Goal: Transaction & Acquisition: Subscribe to service/newsletter

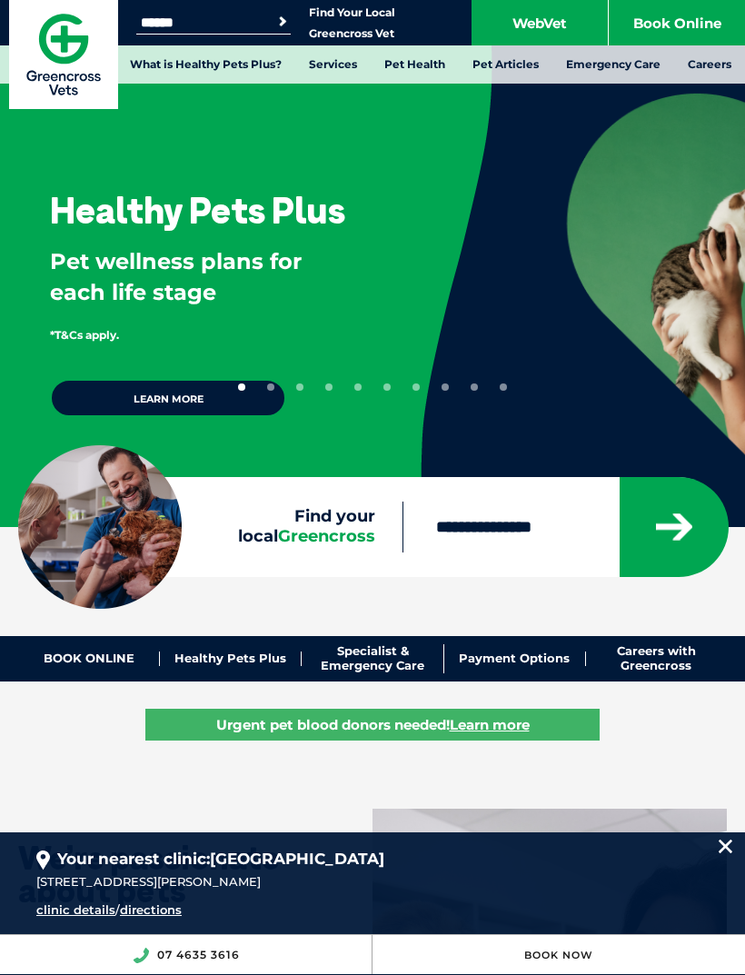
click at [264, 73] on link "What is Healthy Pets Plus?" at bounding box center [205, 64] width 179 height 38
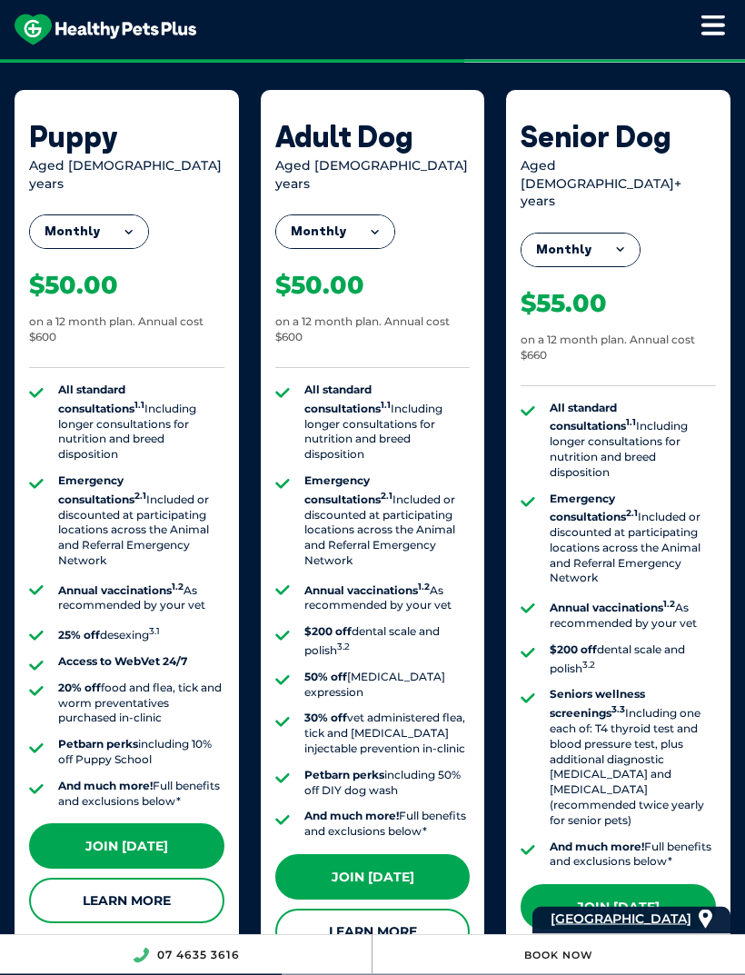
scroll to position [1580, 0]
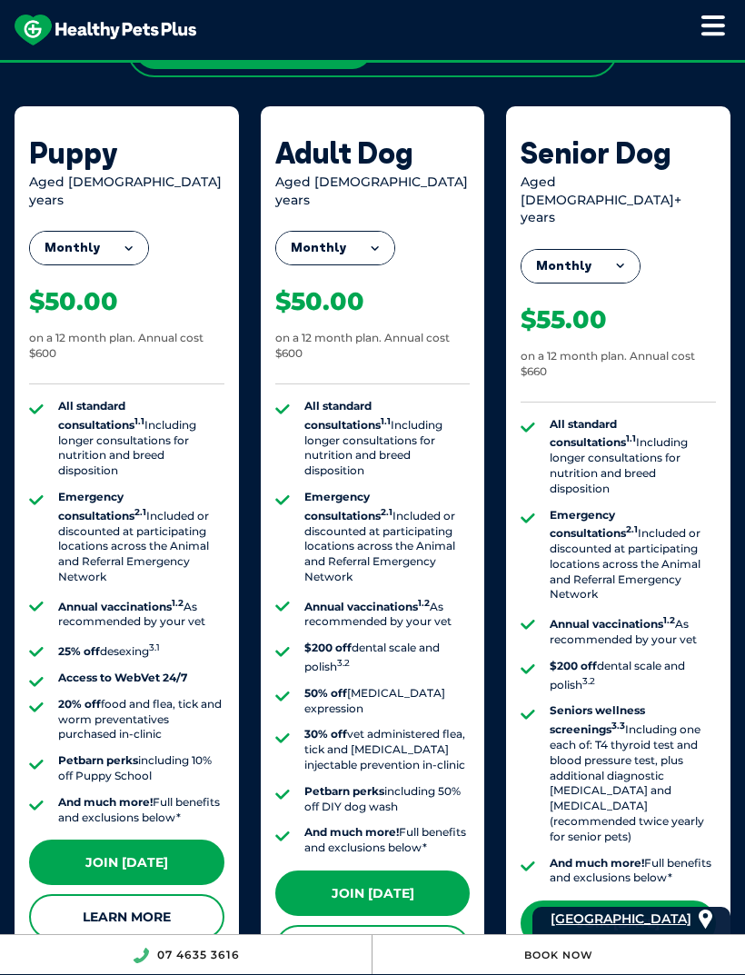
click at [140, 232] on button "Monthly" at bounding box center [89, 248] width 118 height 33
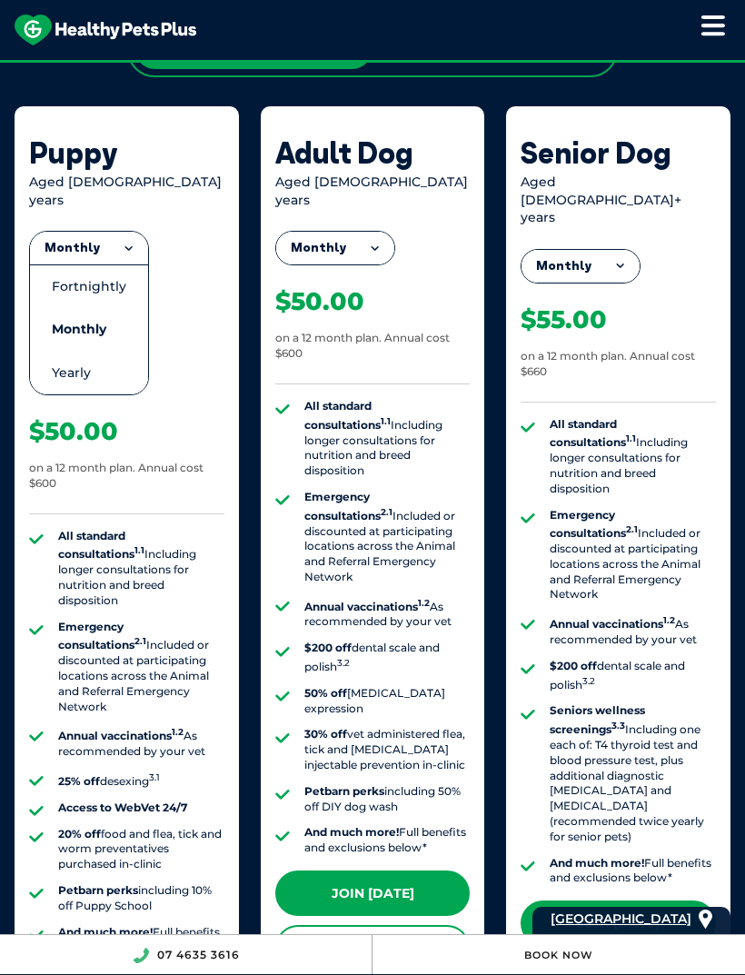
click at [109, 268] on li "Fortnightly" at bounding box center [89, 287] width 118 height 44
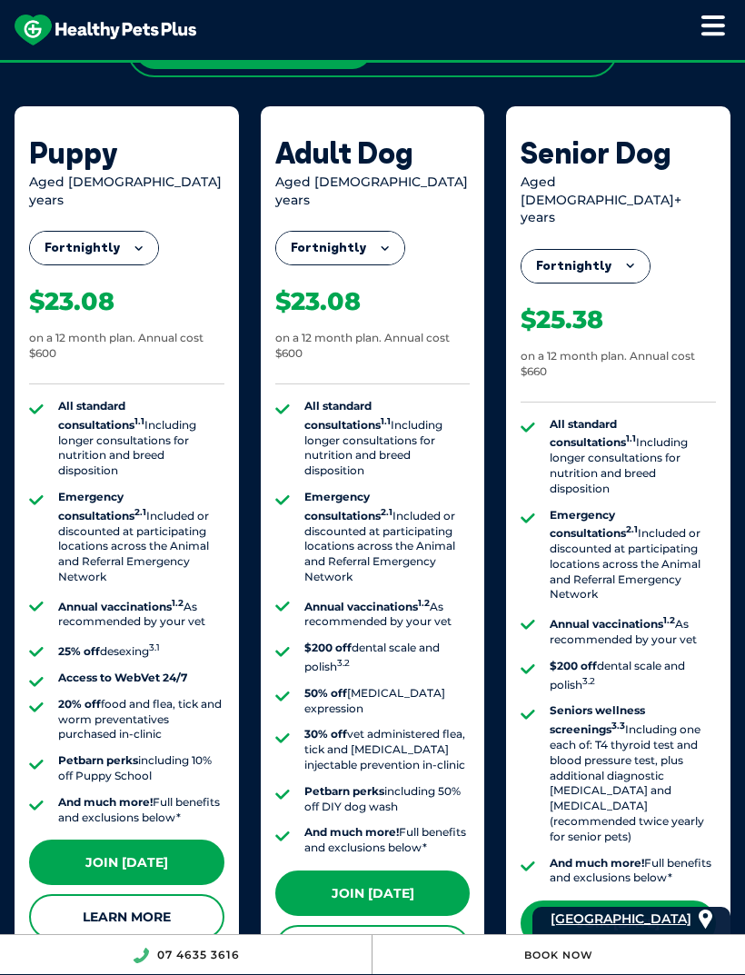
click at [144, 232] on button "Fortnightly" at bounding box center [94, 248] width 128 height 33
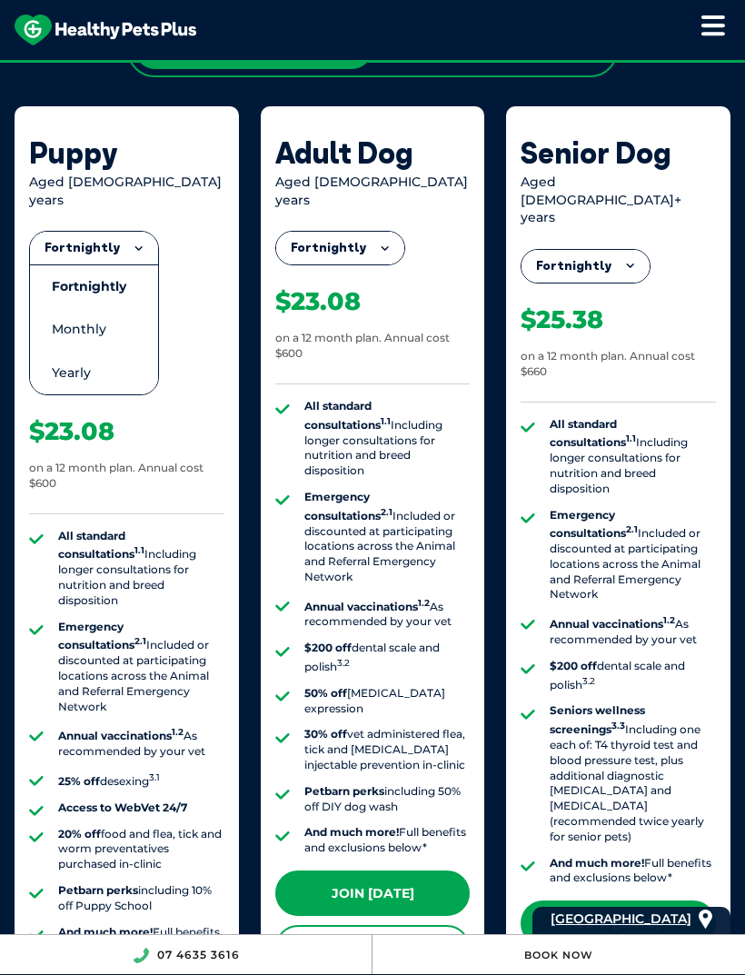
click at [117, 265] on li "Fortnightly" at bounding box center [94, 287] width 128 height 44
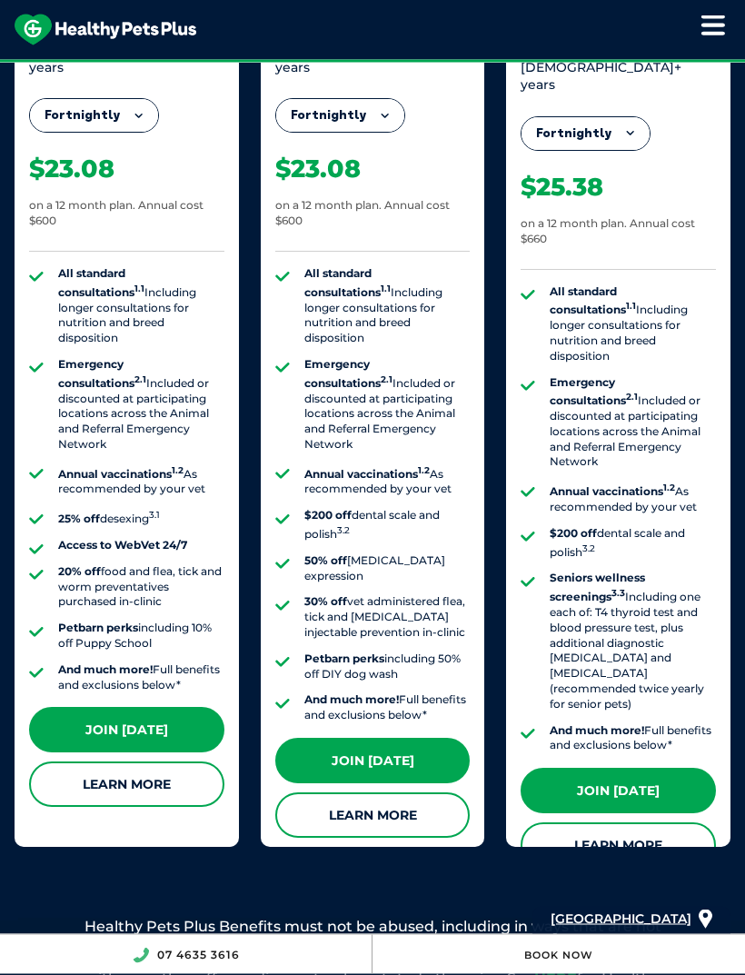
scroll to position [1712, 0]
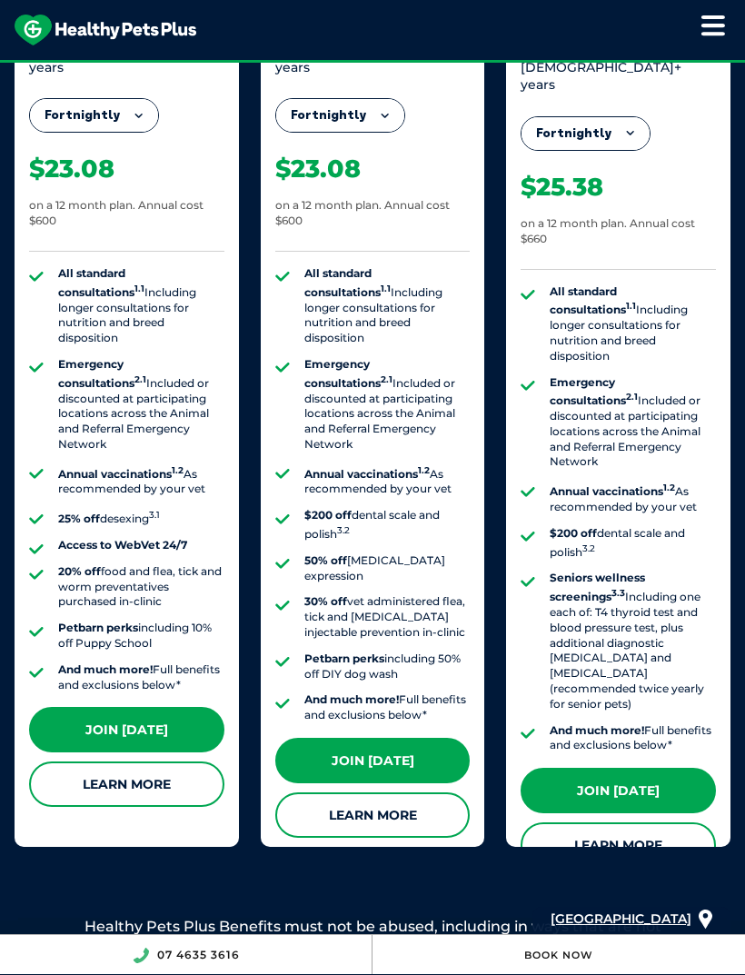
click at [182, 707] on link "Join Today" at bounding box center [126, 729] width 195 height 45
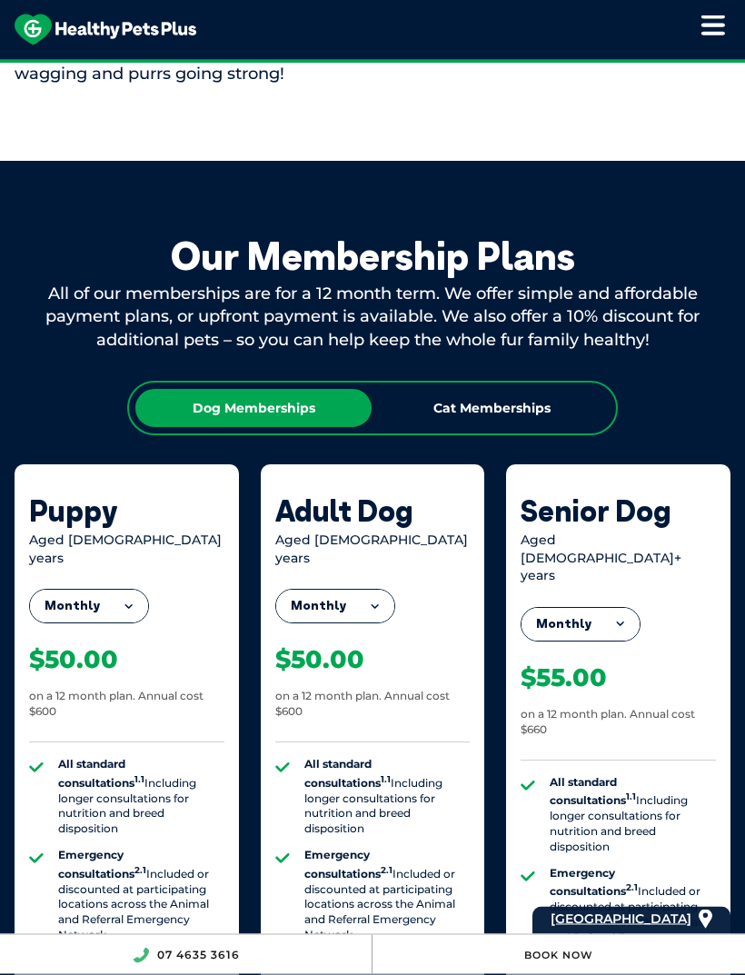
click at [532, 390] on div "Cat Memberships" at bounding box center [492, 409] width 236 height 38
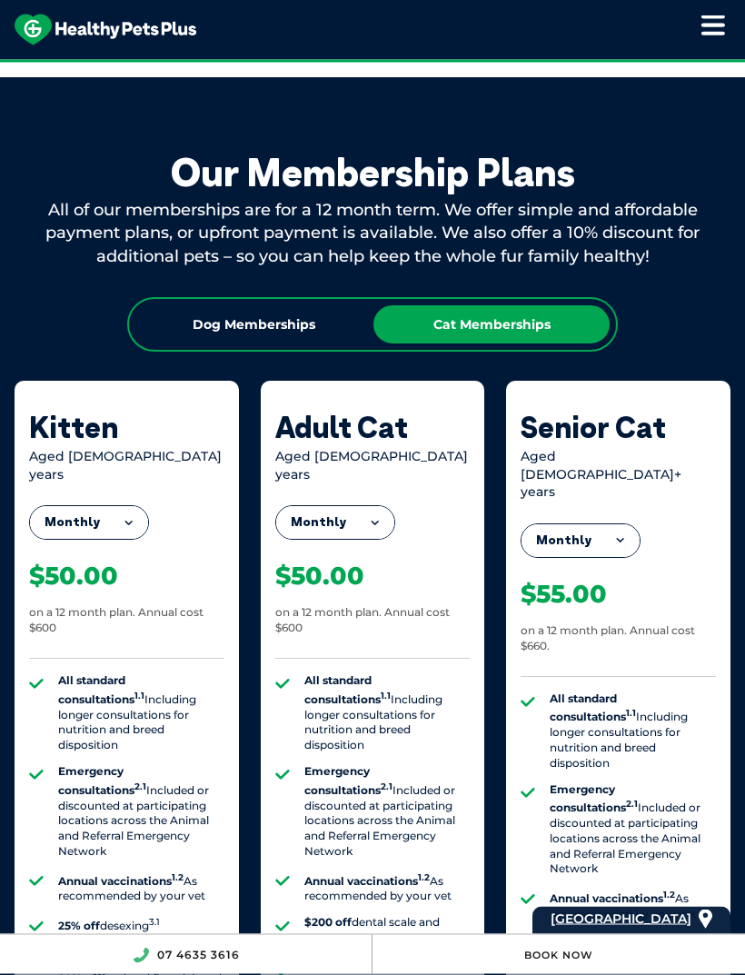
click at [307, 319] on div "Dog Memberships" at bounding box center [253, 325] width 236 height 38
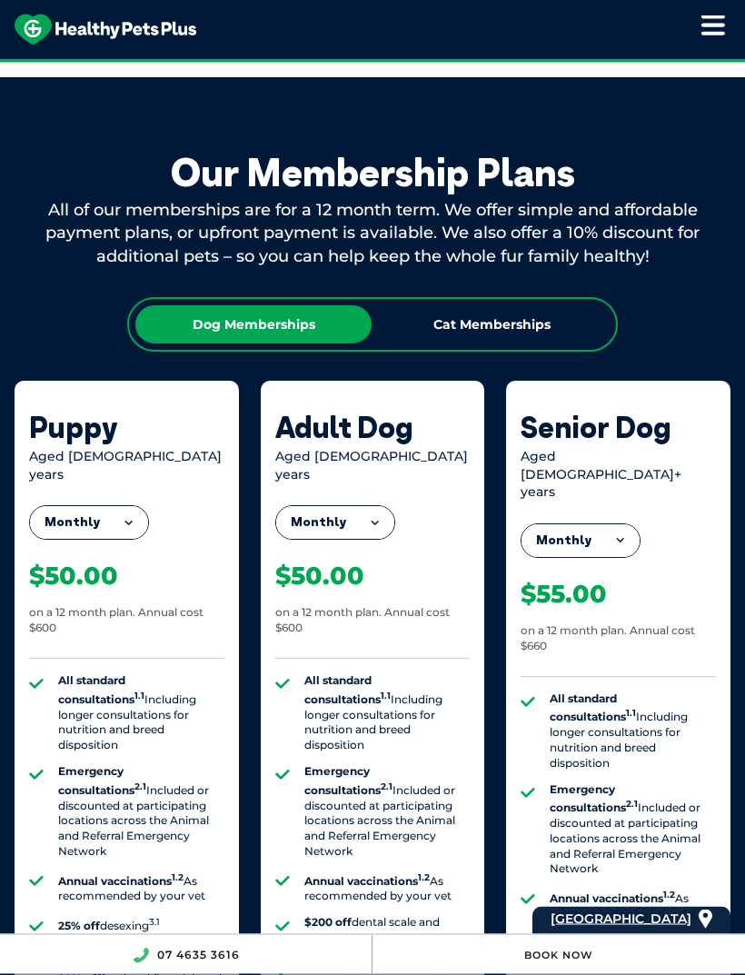
scroll to position [1305, 0]
click at [561, 305] on div "Cat Memberships" at bounding box center [492, 324] width 236 height 38
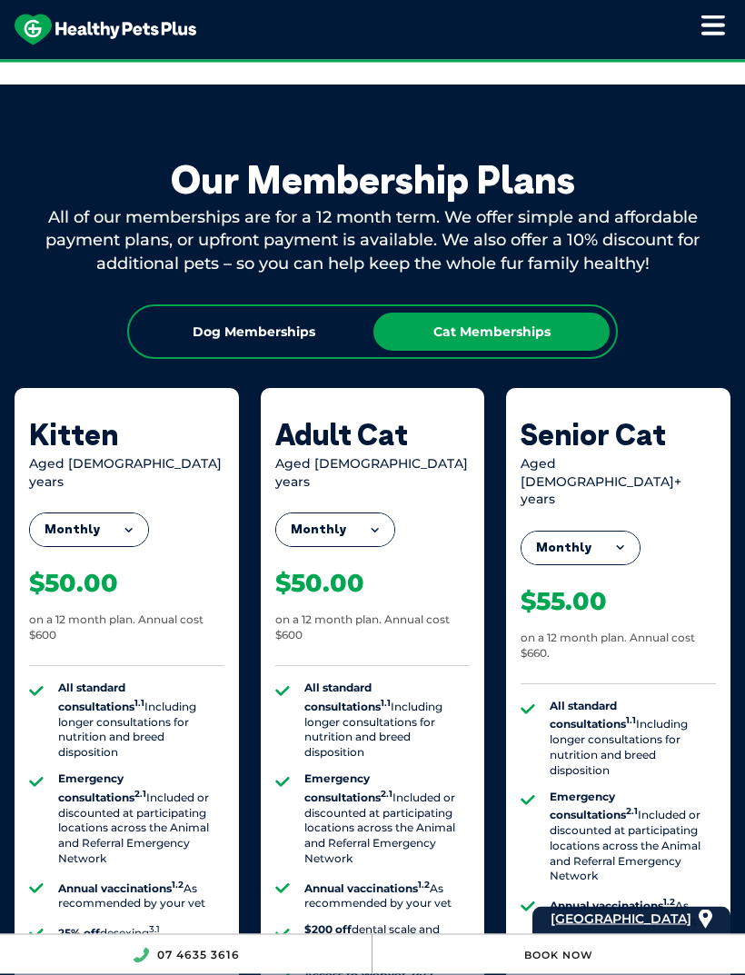
scroll to position [1292, 0]
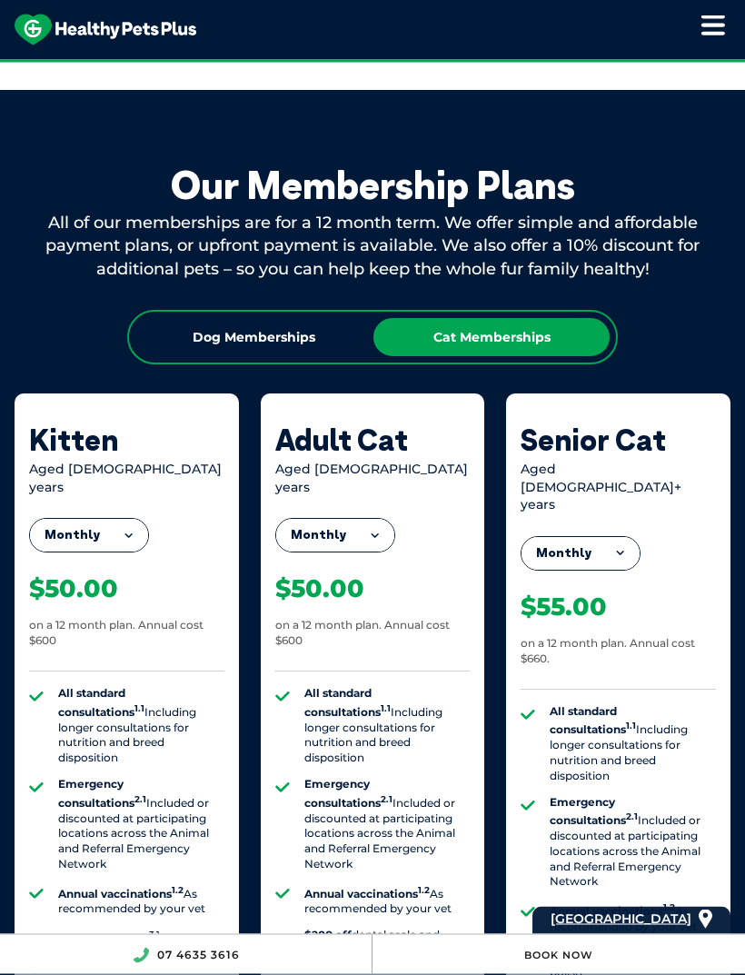
click at [304, 297] on div "Our Membership Plans All of our memberships are for a 12 month term. We offer s…" at bounding box center [372, 716] width 745 height 1251
click at [303, 333] on div "Dog Memberships" at bounding box center [253, 338] width 236 height 38
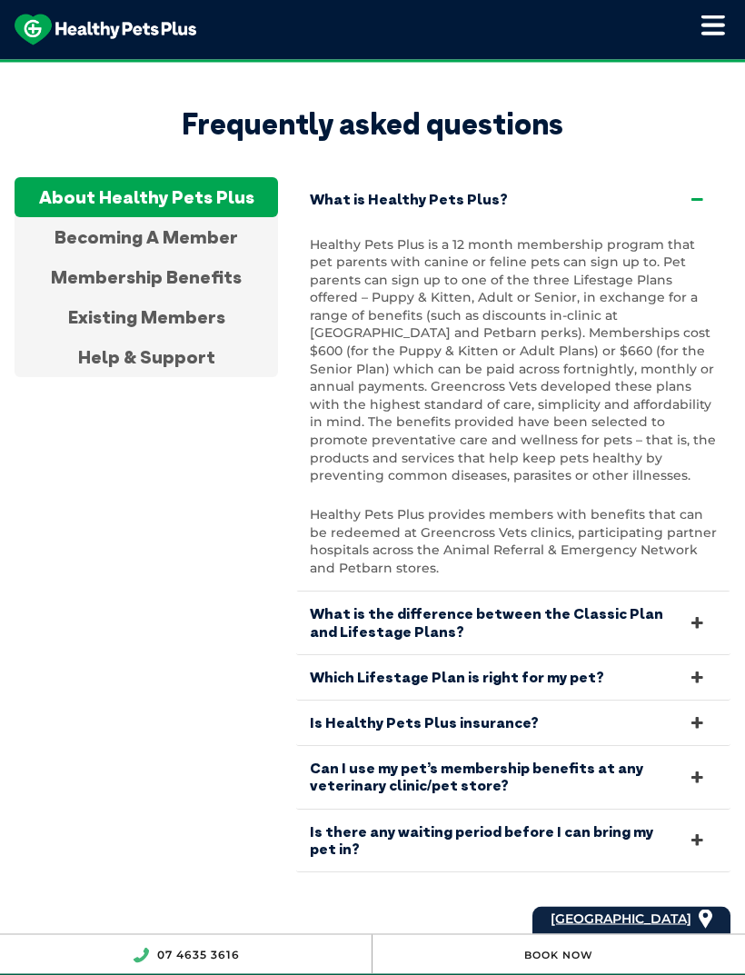
scroll to position [4029, 0]
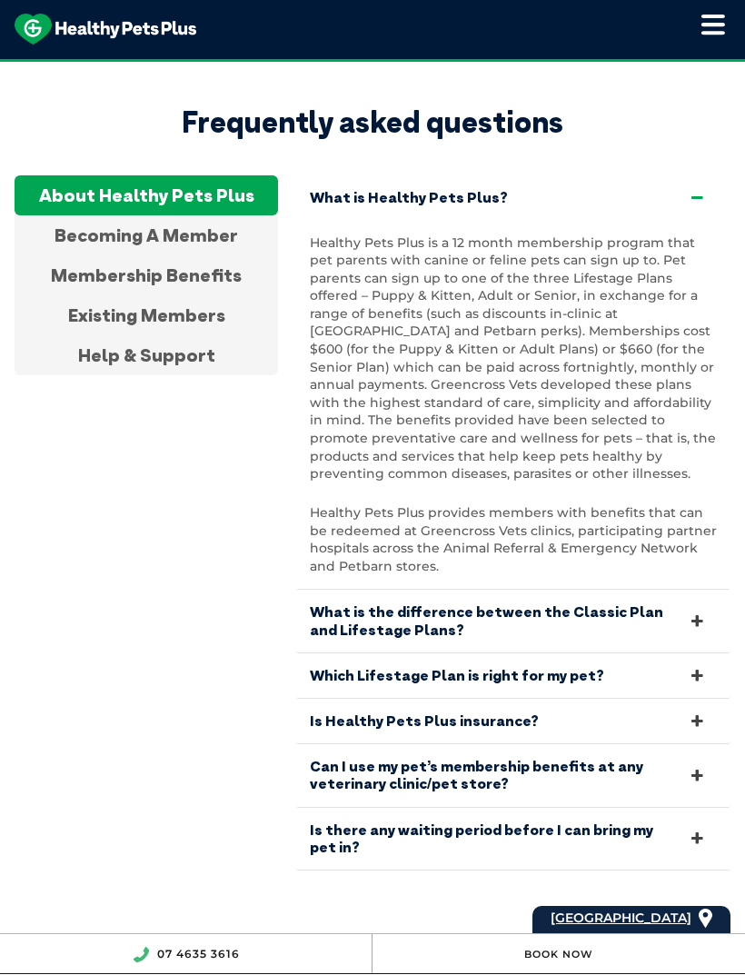
click at [694, 591] on link "What is the difference between the Classic Plan and Lifestage Plans?" at bounding box center [513, 622] width 434 height 62
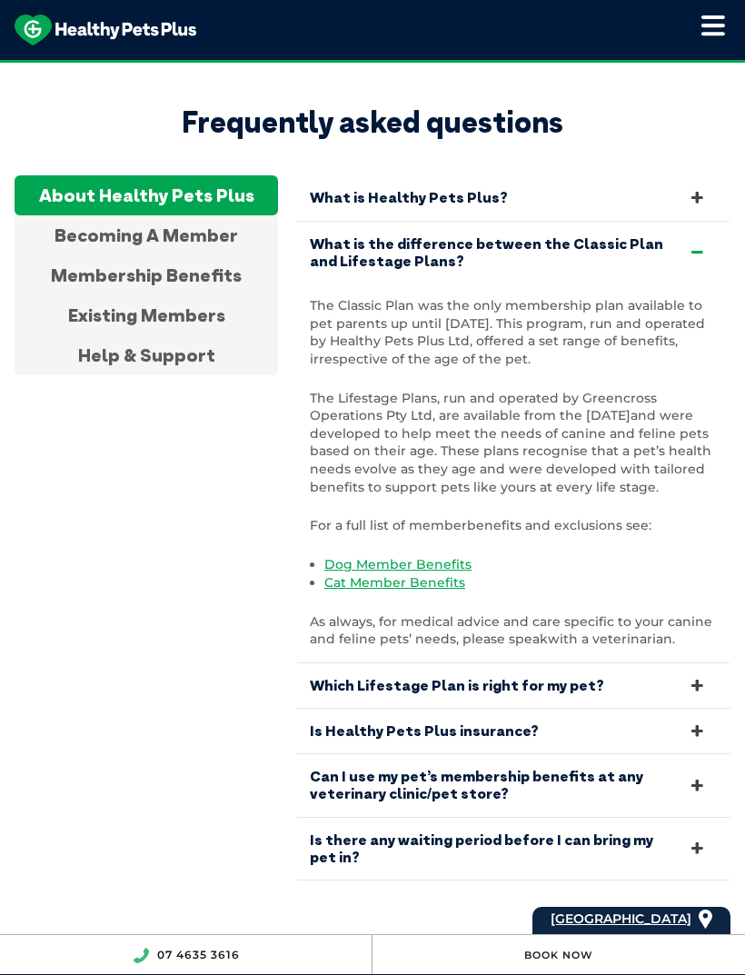
click at [703, 222] on link "What is the difference between the Classic Plan and Lifestage Plans?" at bounding box center [513, 253] width 434 height 62
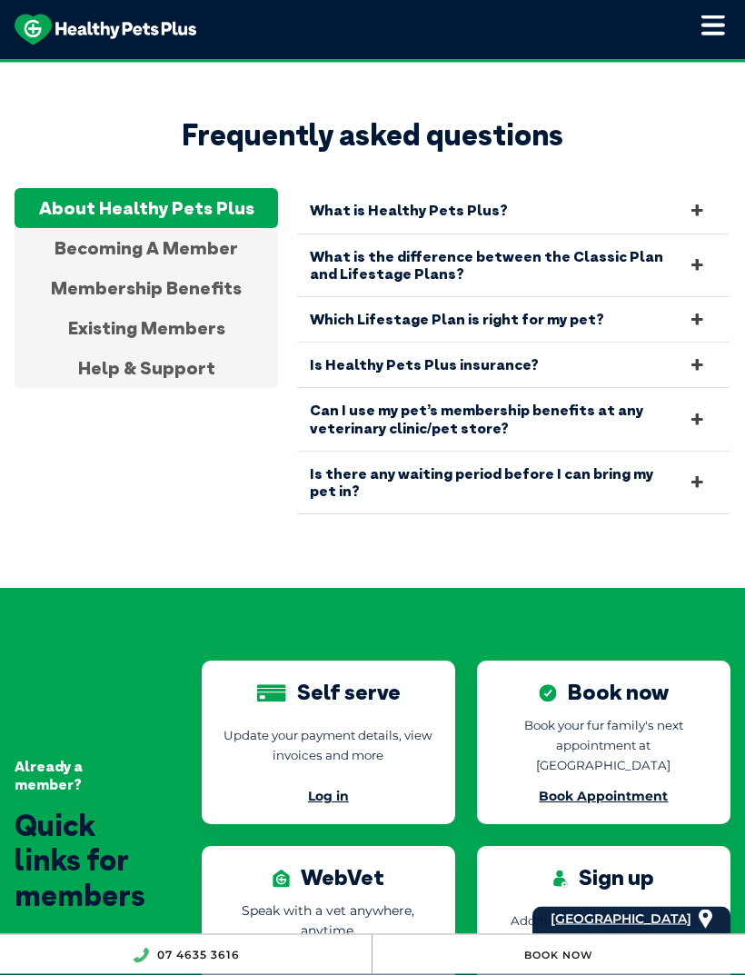
scroll to position [4015, 0]
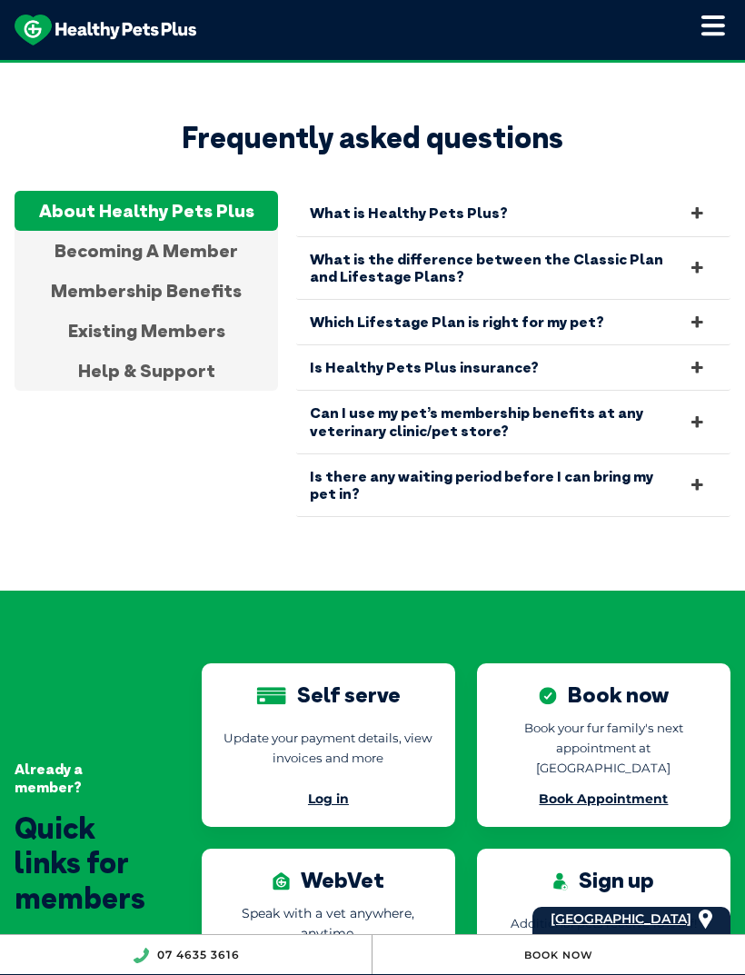
click at [616, 345] on link "Is Healthy Pets Plus insurance?" at bounding box center [513, 367] width 434 height 45
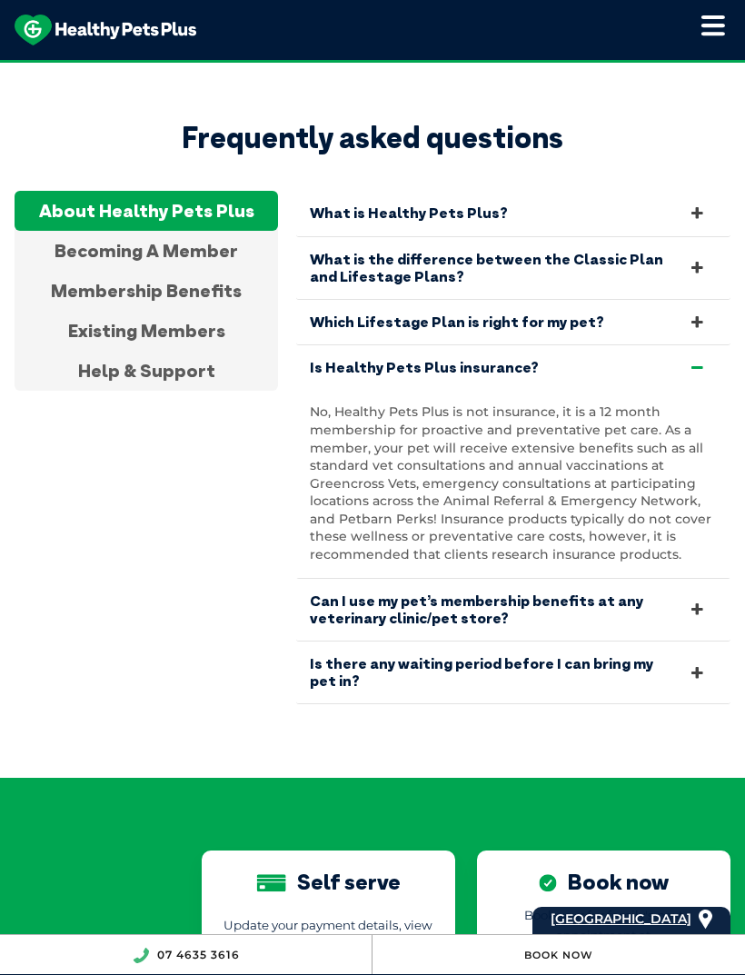
click at [633, 300] on link "Which Lifestage Plan is right for my pet?" at bounding box center [513, 322] width 434 height 45
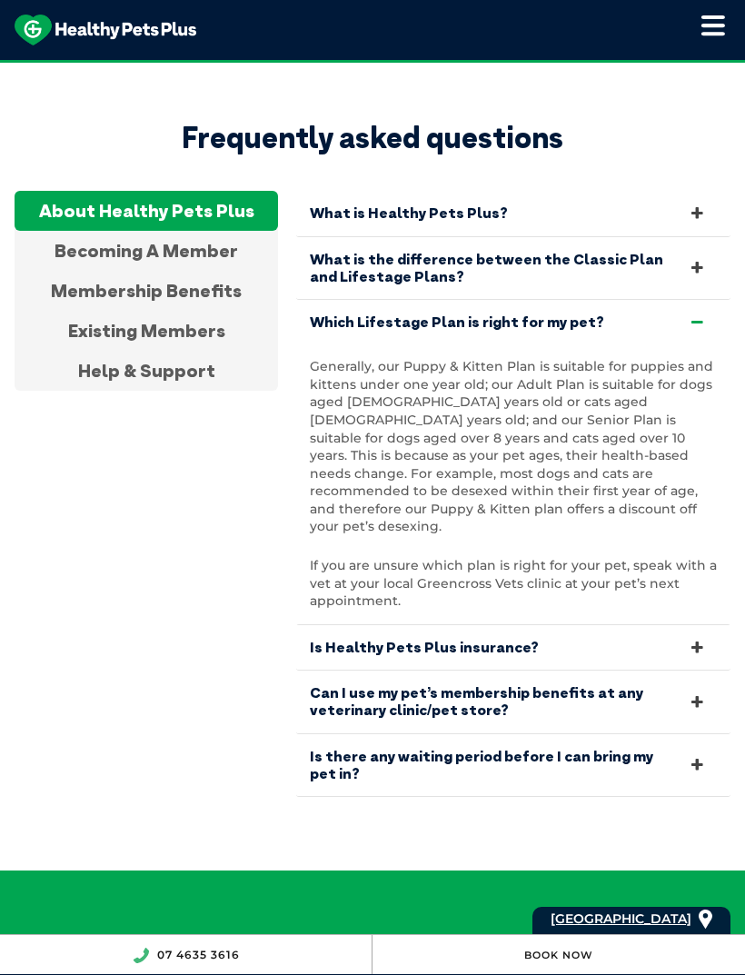
click at [700, 300] on link "Which Lifestage Plan is right for my pet?" at bounding box center [513, 322] width 434 height 45
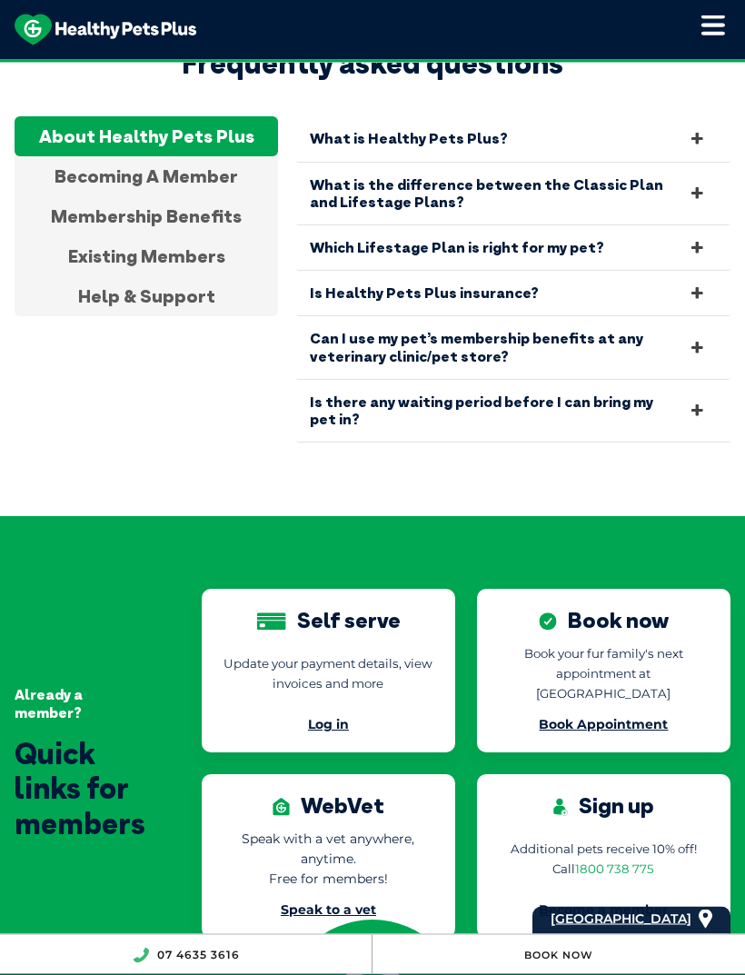
scroll to position [4089, 0]
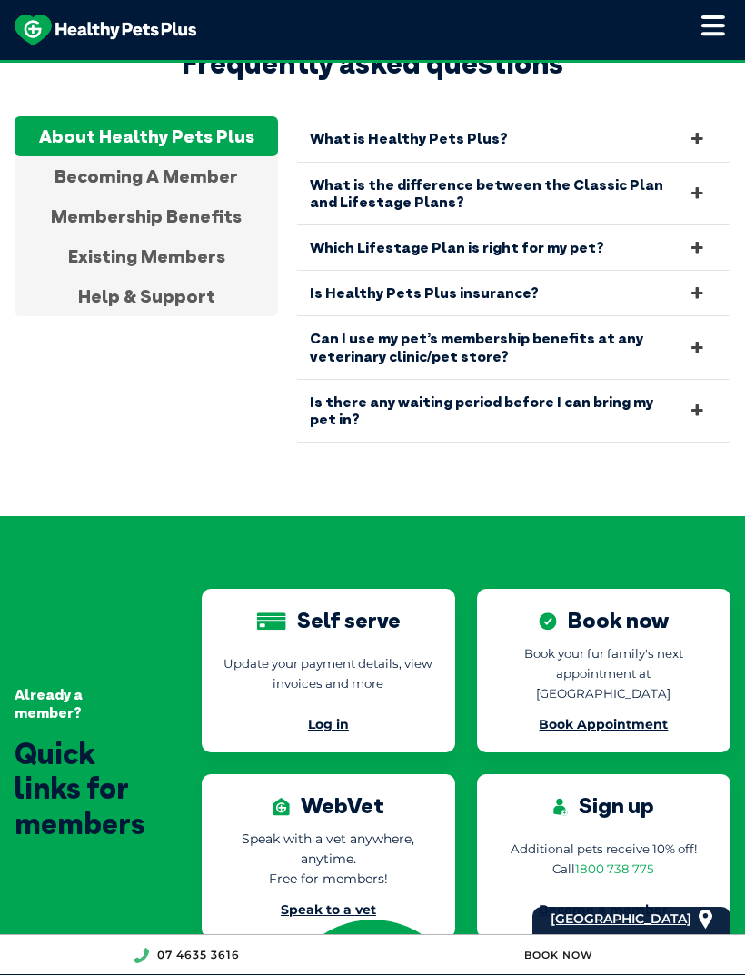
click at [685, 316] on link "Can I use my pet’s membership benefits at any veterinary clinic/pet store?" at bounding box center [513, 347] width 434 height 62
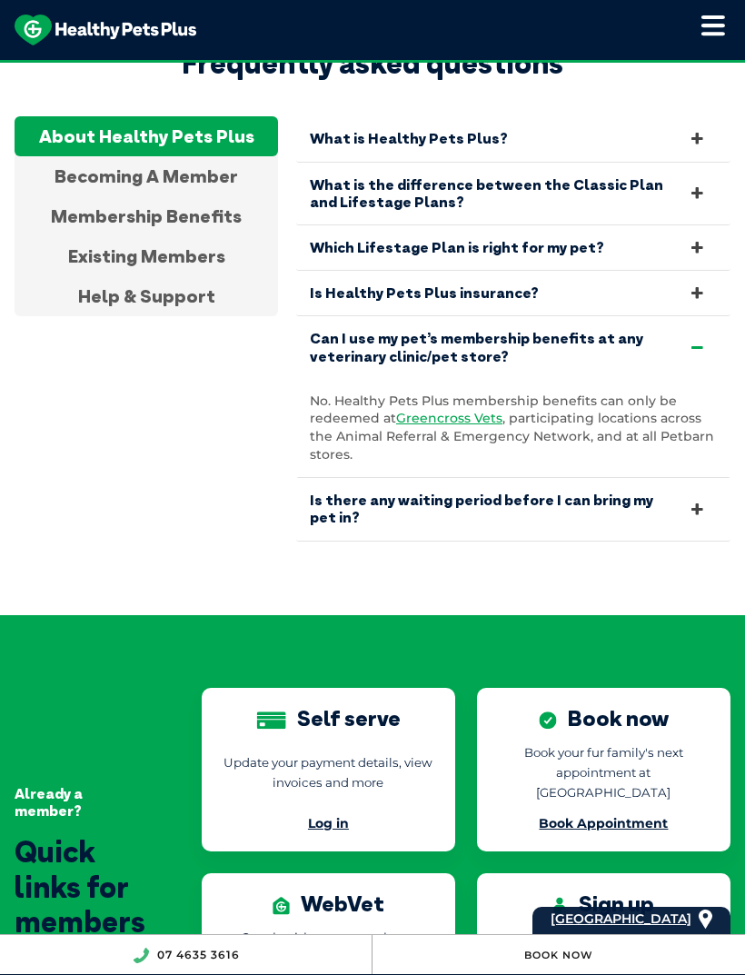
click at [687, 316] on link "Can I use my pet’s membership benefits at any veterinary clinic/pet store?" at bounding box center [513, 347] width 434 height 62
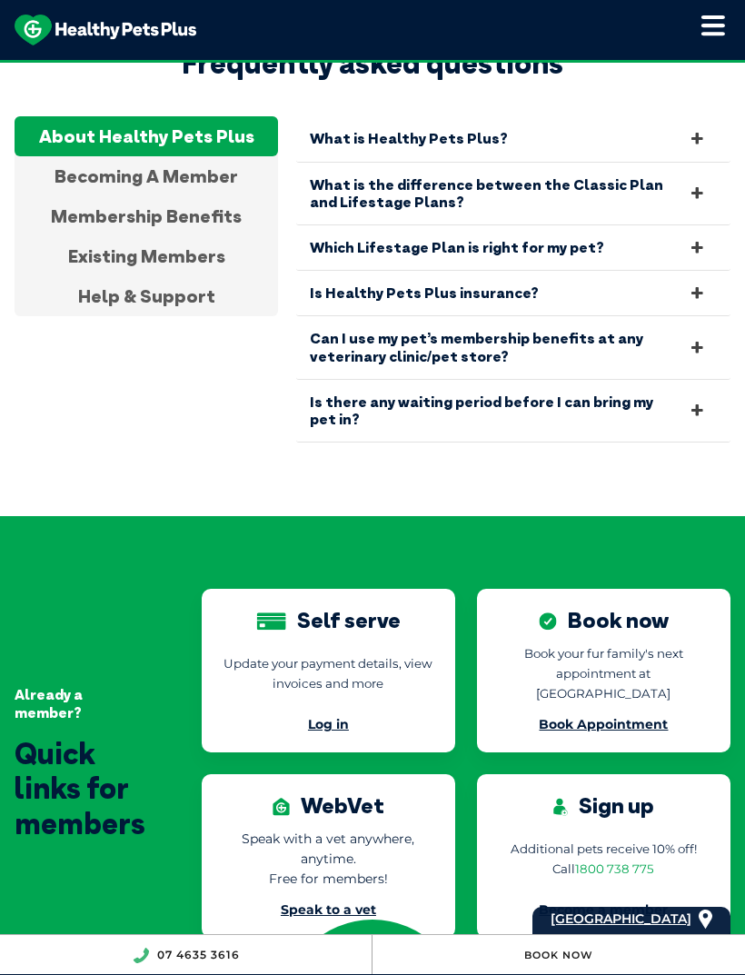
click at [695, 316] on link "Can I use my pet’s membership benefits at any veterinary clinic/pet store?" at bounding box center [513, 347] width 434 height 62
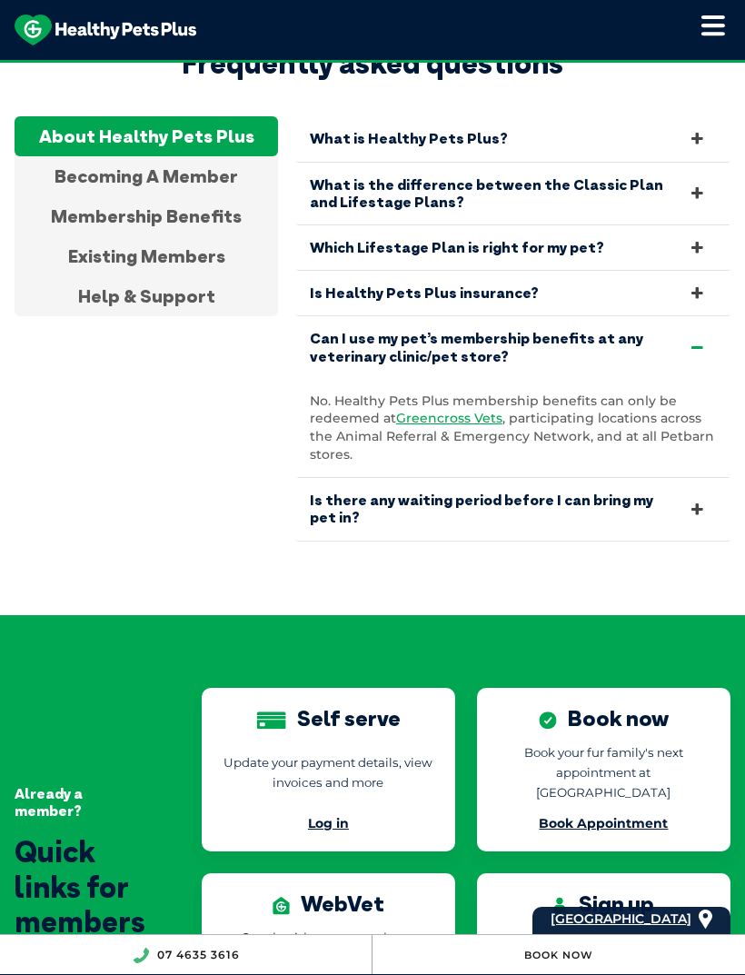
click at [695, 316] on link "Can I use my pet’s membership benefits at any veterinary clinic/pet store?" at bounding box center [513, 347] width 434 height 62
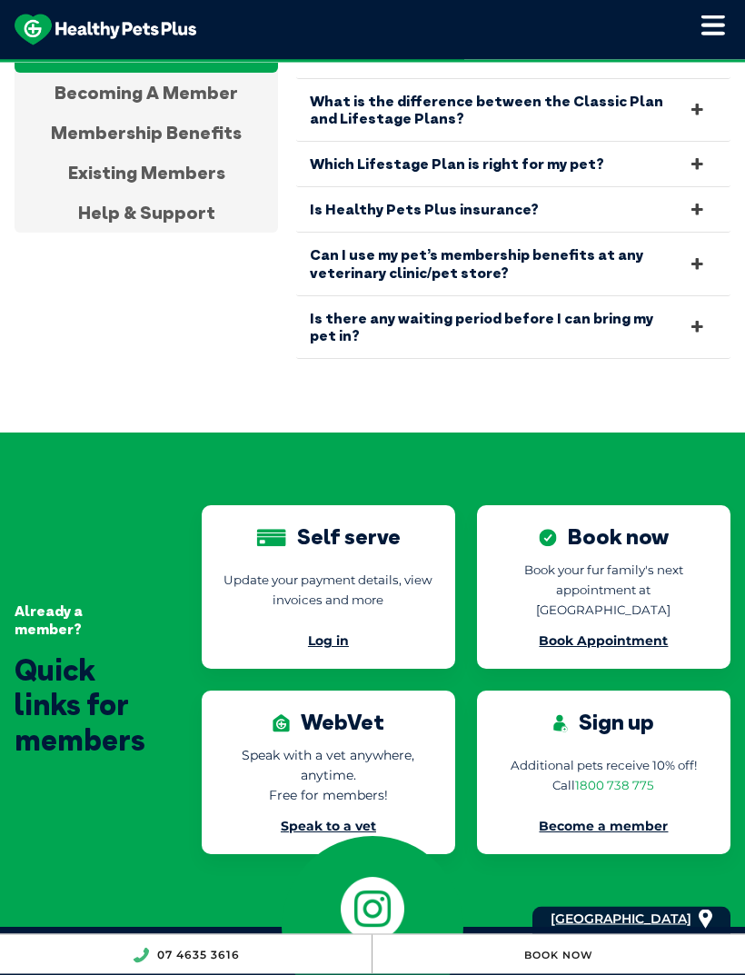
scroll to position [4179, 0]
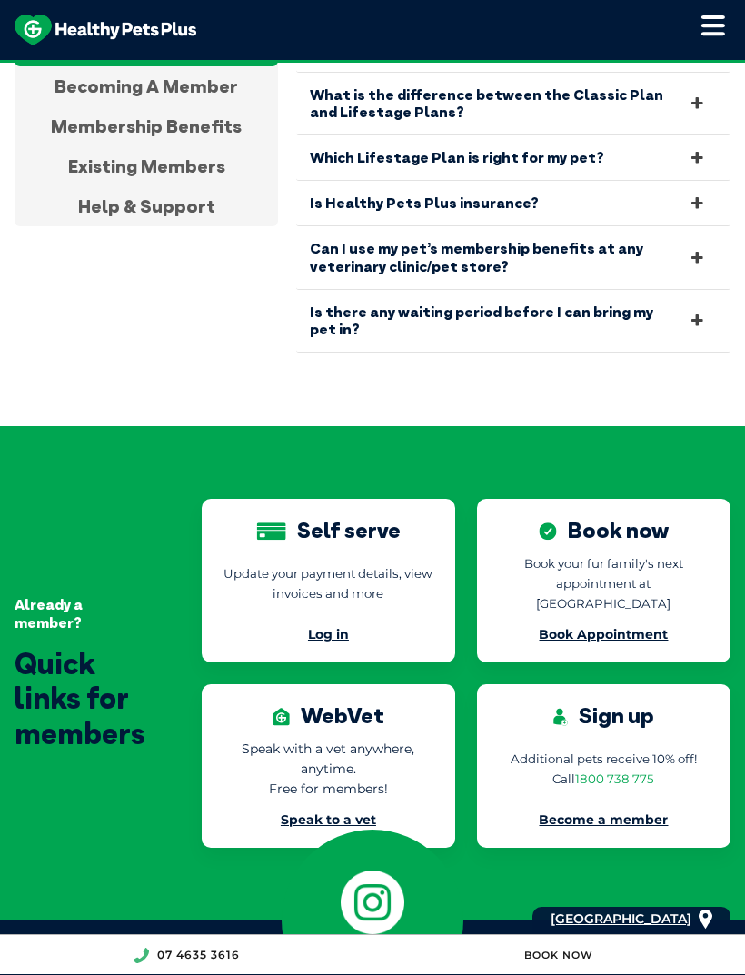
click at [700, 312] on icon at bounding box center [698, 320] width 20 height 17
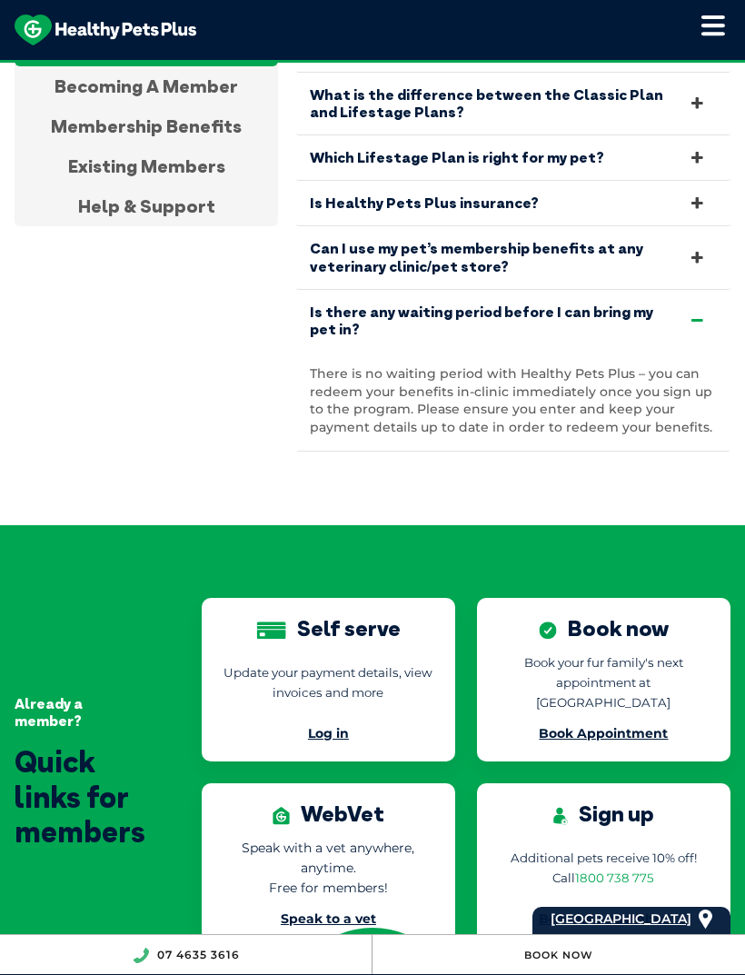
click at [701, 290] on link "Is there any waiting period before I can bring my pet in?" at bounding box center [513, 321] width 434 height 62
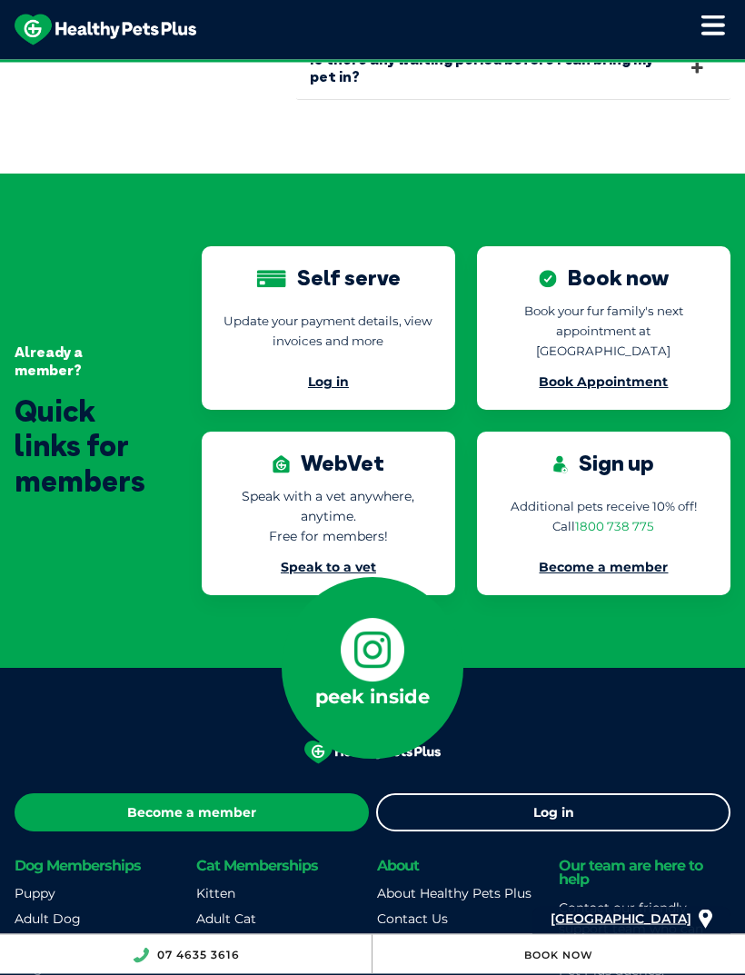
scroll to position [4431, 0]
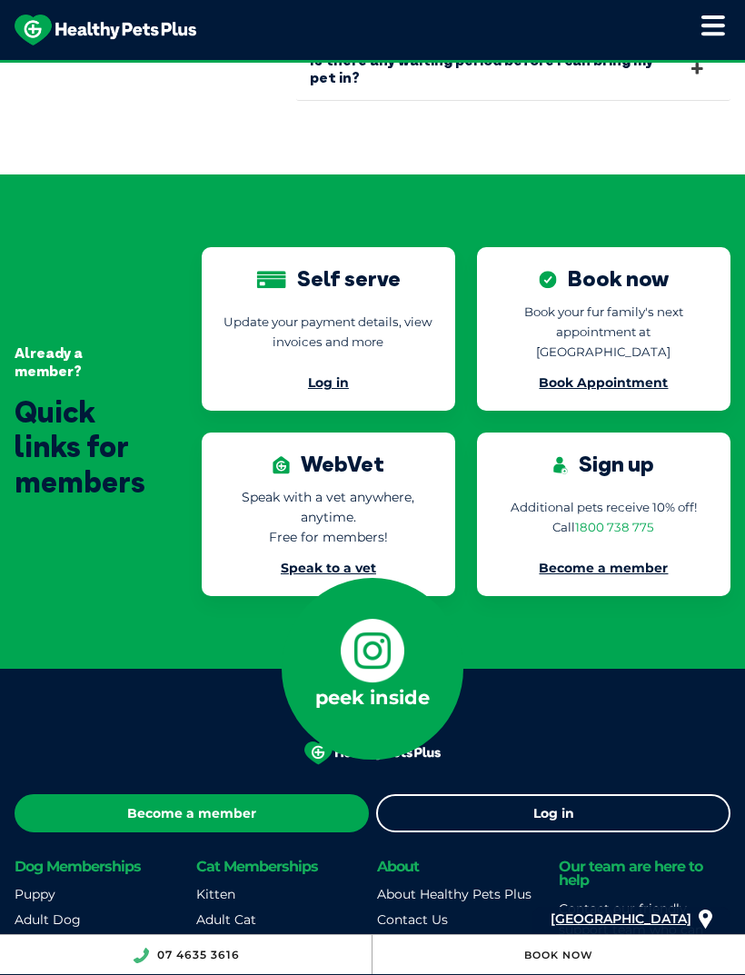
click at [649, 374] on link "Book Appointment" at bounding box center [603, 382] width 129 height 16
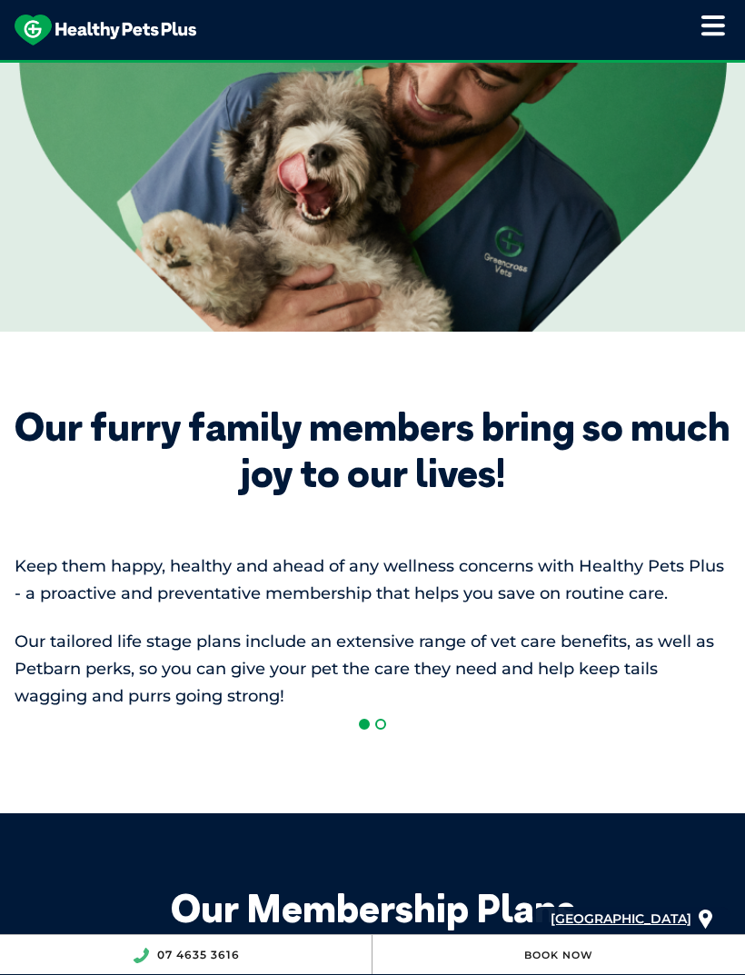
scroll to position [533, 0]
